Goal: Task Accomplishment & Management: Complete application form

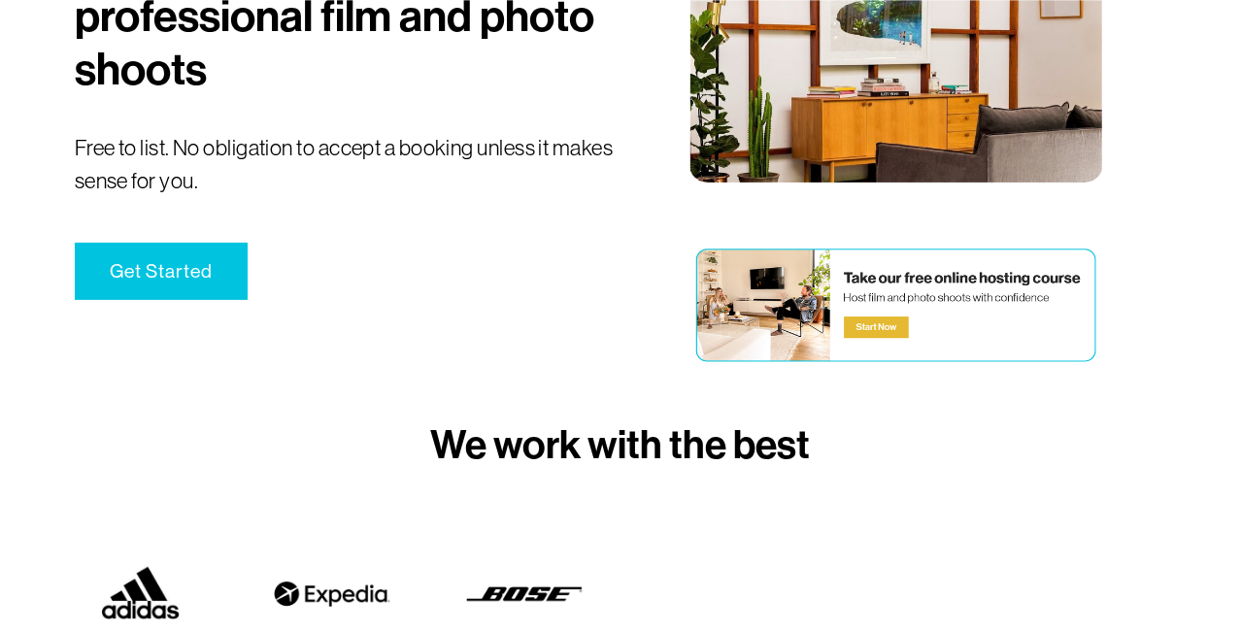
scroll to position [296, 0]
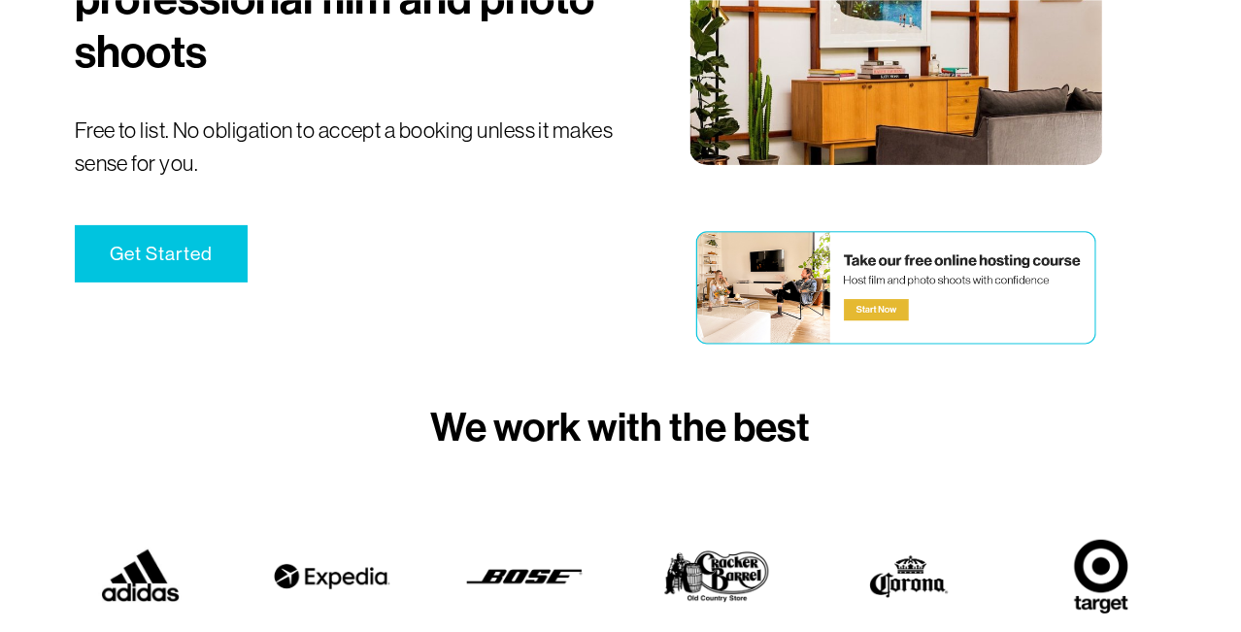
click at [141, 263] on link "Get Started" at bounding box center [161, 253] width 173 height 57
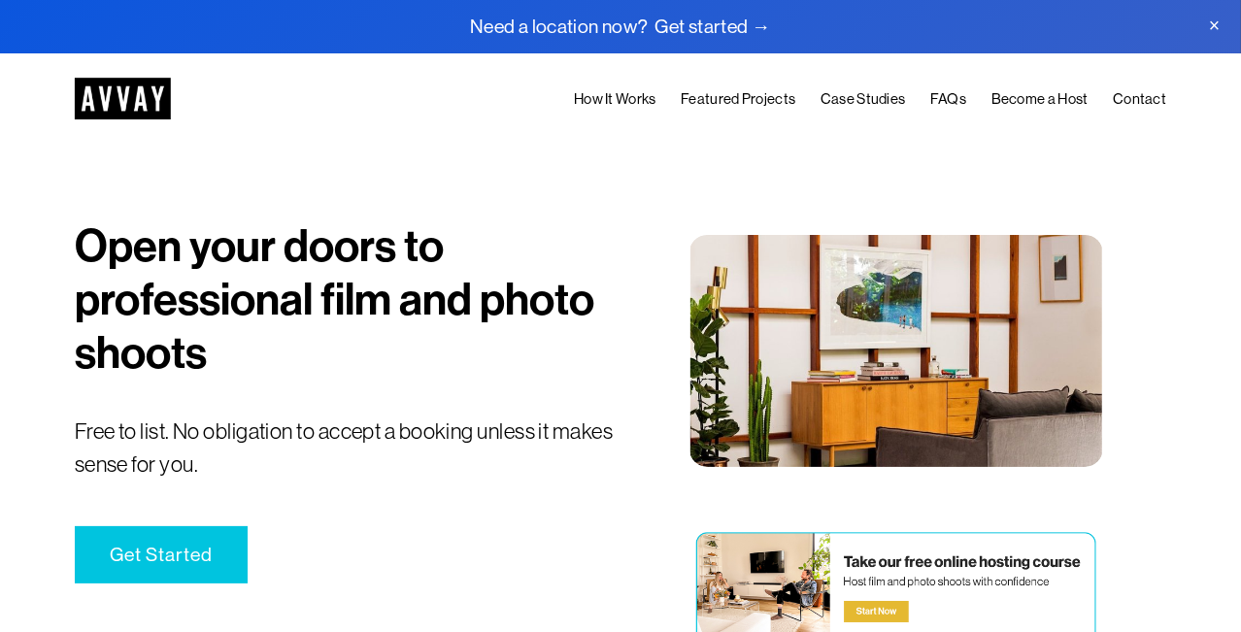
click at [160, 569] on link "Get Started" at bounding box center [161, 554] width 173 height 57
click at [967, 584] on div at bounding box center [896, 589] width 410 height 126
click at [1050, 99] on link "Become a Host" at bounding box center [1040, 99] width 97 height 24
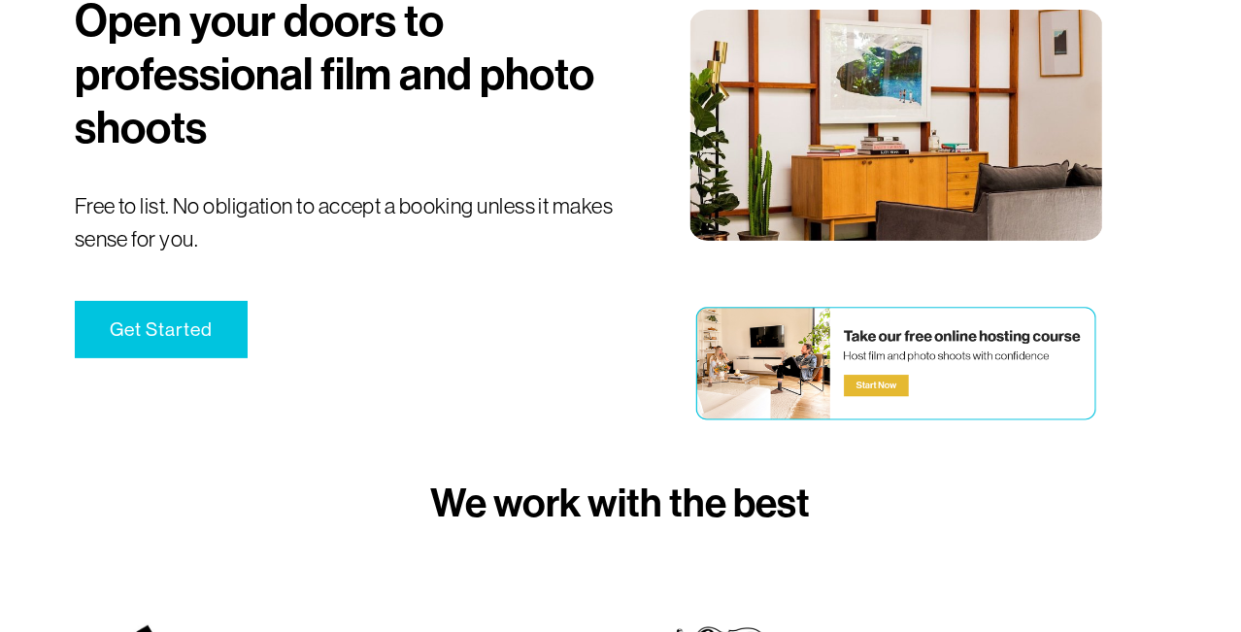
scroll to position [221, 0]
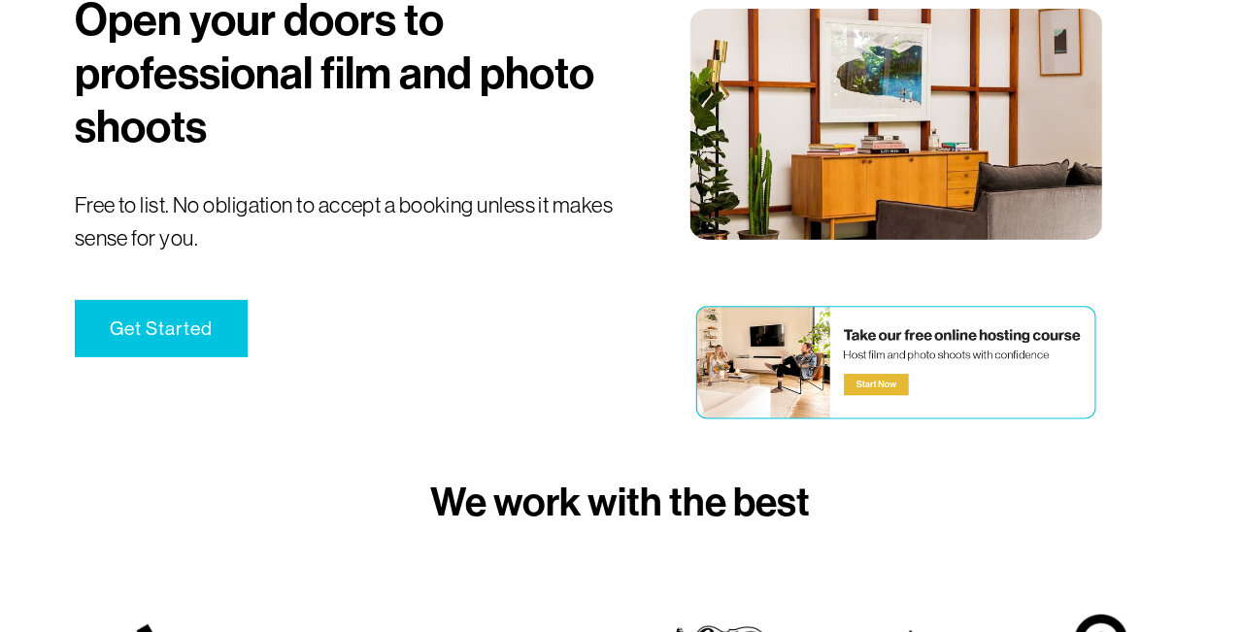
click at [150, 348] on link "Get Started" at bounding box center [161, 328] width 173 height 57
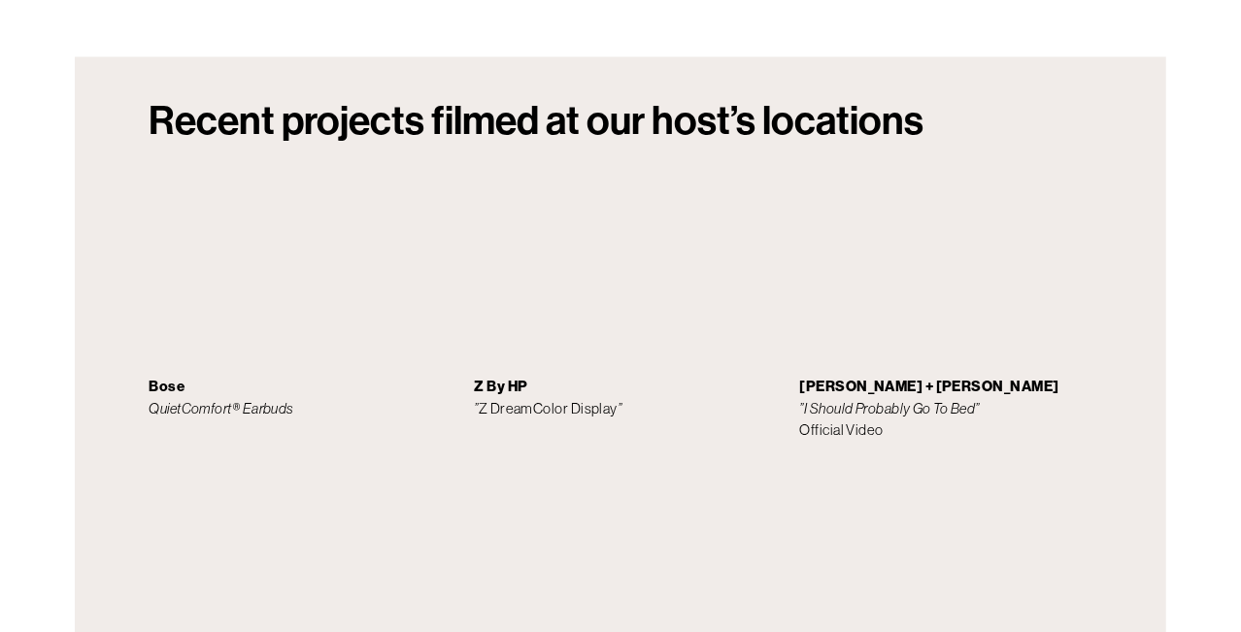
scroll to position [2086, 0]
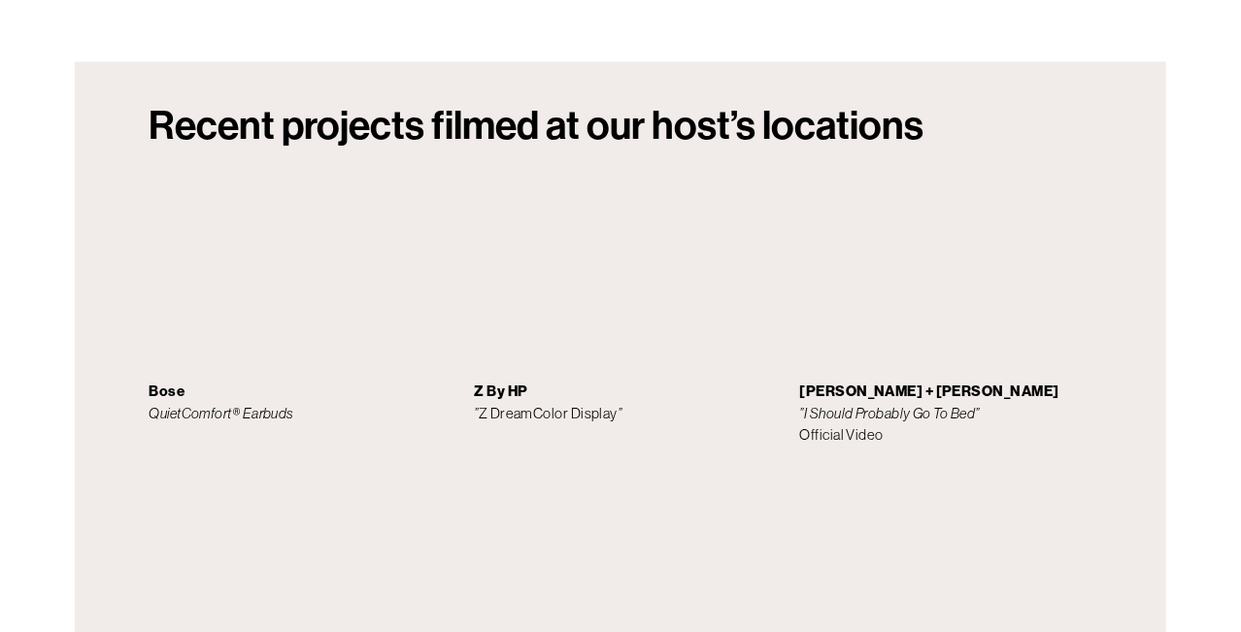
click at [1170, 545] on div at bounding box center [620, 431] width 1241 height 888
click at [1171, 557] on div at bounding box center [620, 431] width 1241 height 888
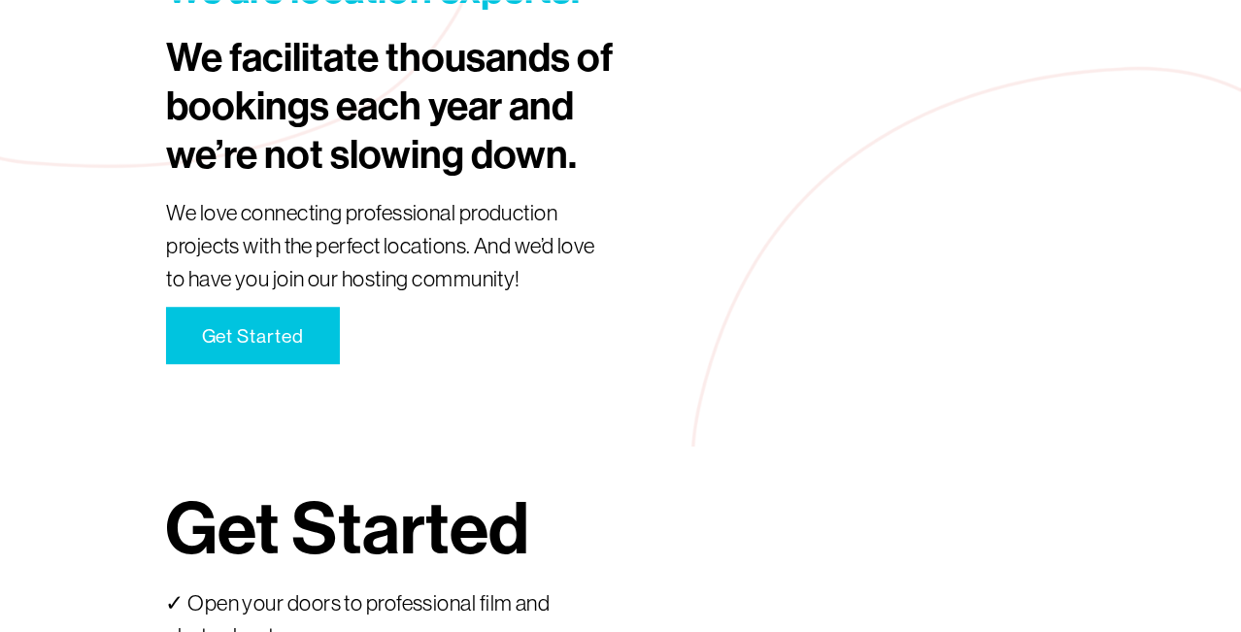
scroll to position [3071, 0]
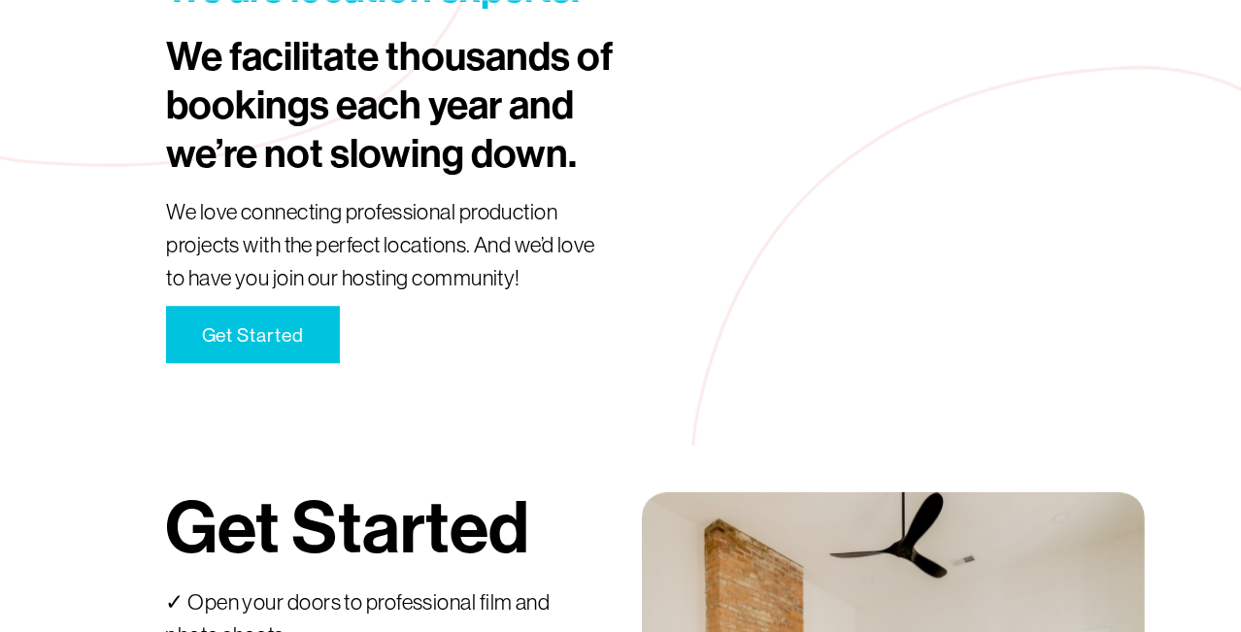
click at [284, 344] on link "Get Started" at bounding box center [252, 334] width 173 height 57
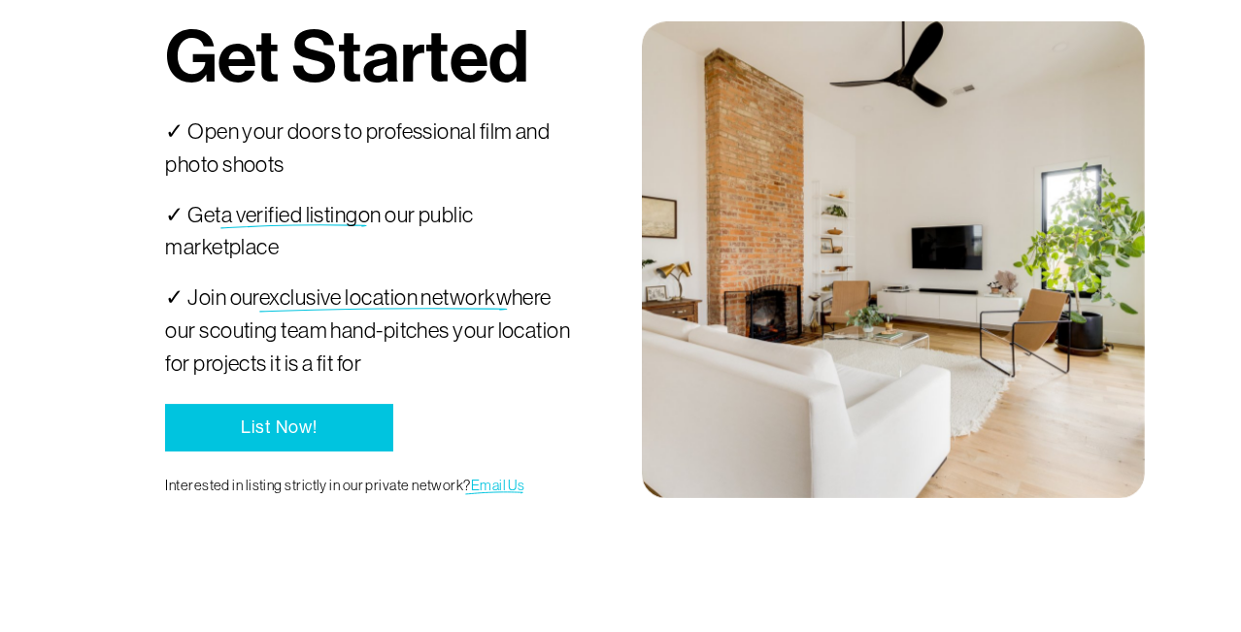
scroll to position [3548, 0]
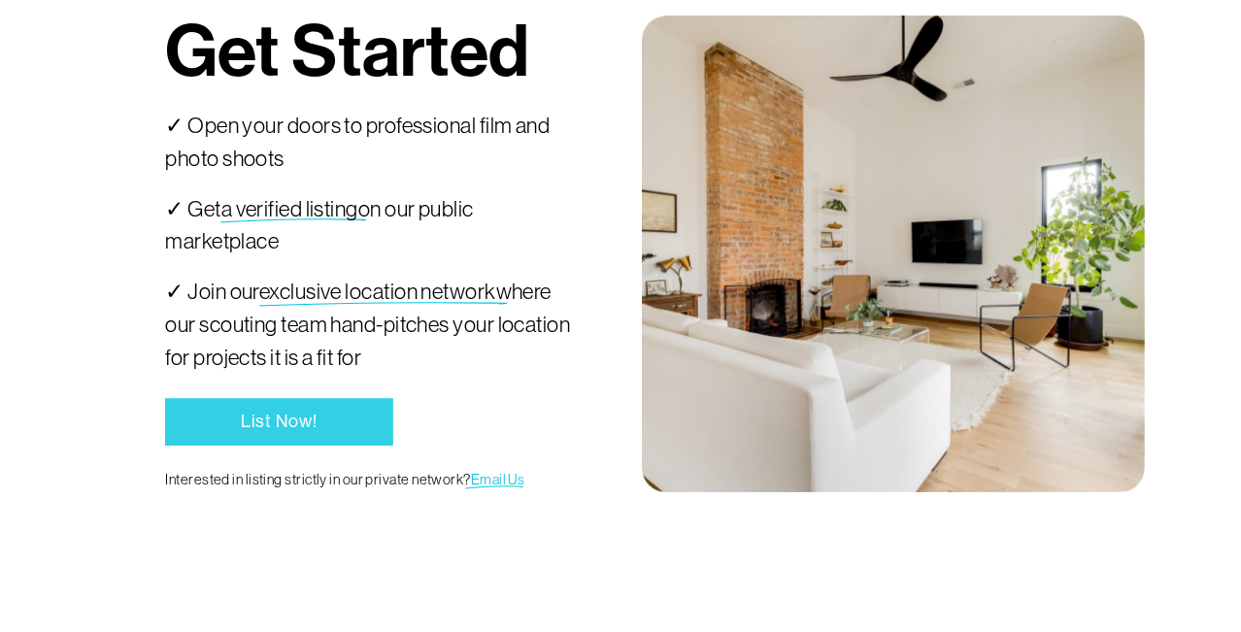
click at [288, 442] on link "List Now!" at bounding box center [278, 421] width 227 height 47
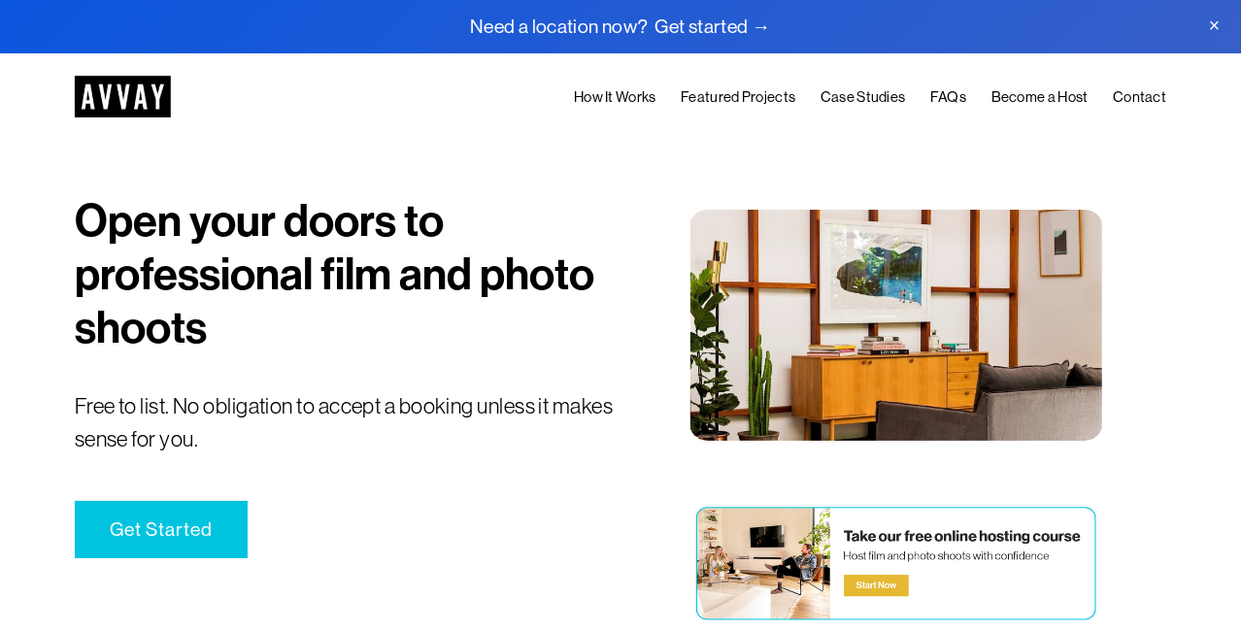
scroll to position [0, 0]
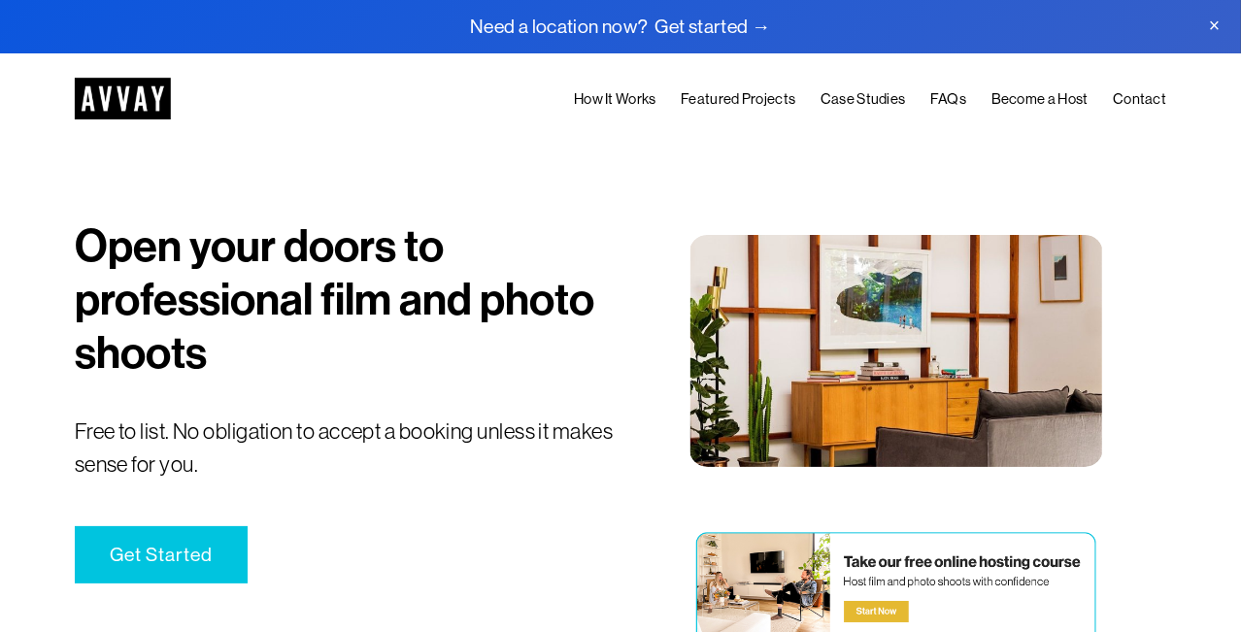
click at [734, 98] on link "Featured Projects" at bounding box center [738, 99] width 115 height 24
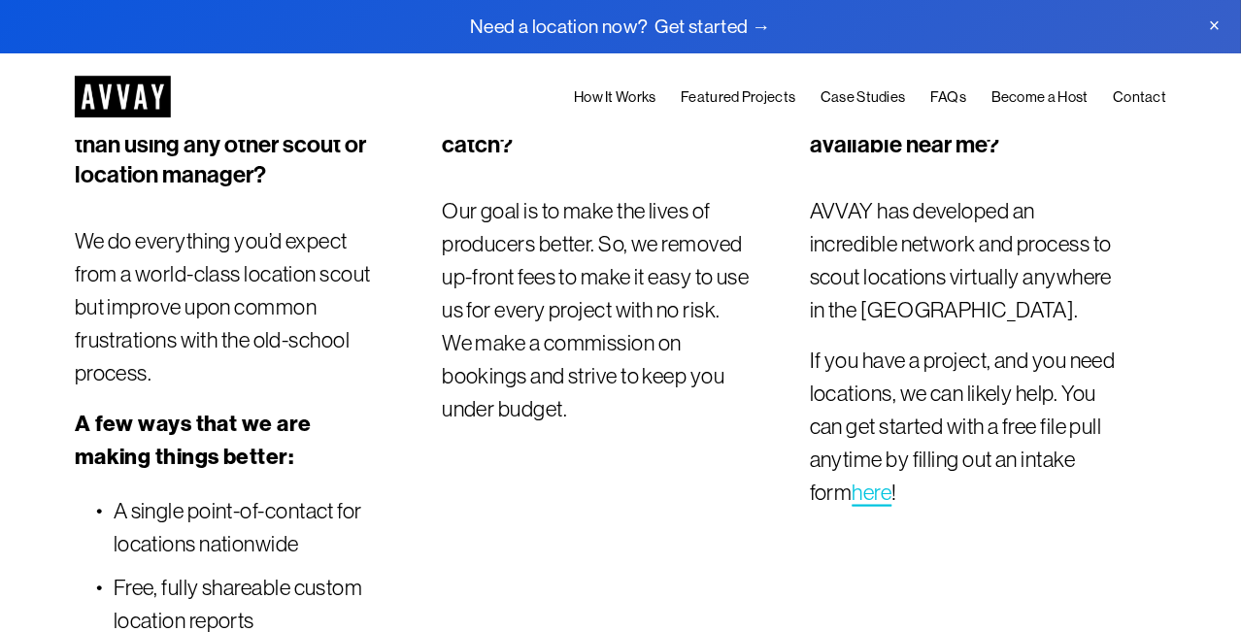
scroll to position [5231, 0]
